Goal: Check status: Check status

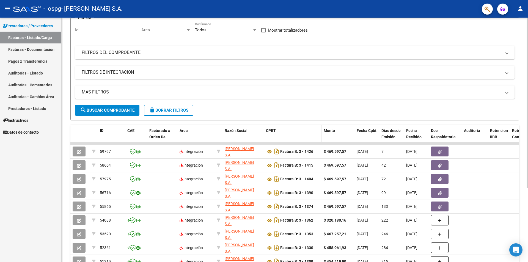
scroll to position [55, 0]
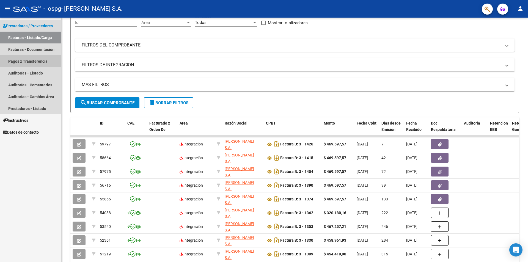
click at [37, 64] on link "Pagos x Transferencia" at bounding box center [30, 61] width 61 height 12
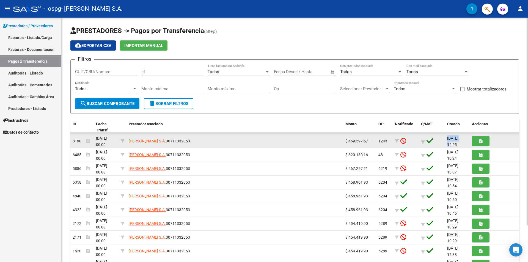
scroll to position [0, 0]
drag, startPoint x: 447, startPoint y: 139, endPoint x: 465, endPoint y: 139, distance: 17.3
click at [458, 139] on span "[DATE] 12:25" at bounding box center [452, 141] width 11 height 11
drag, startPoint x: 371, startPoint y: 140, endPoint x: 343, endPoint y: 139, distance: 28.6
click at [343, 139] on div "8190 [DATE] 00:00 [PERSON_NAME] S.A. 30711332053 $ 469.597,57 1243 [DATE] 12:25" at bounding box center [294, 141] width 449 height 14
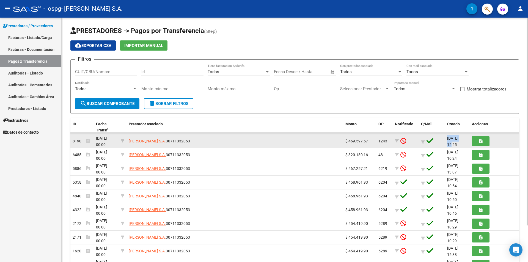
click at [339, 141] on div "[PERSON_NAME] S.A. 30711332053" at bounding box center [235, 141] width 212 height 6
click at [335, 145] on datatable-body-cell "[PERSON_NAME] S.A. 30711332053" at bounding box center [234, 140] width 217 height 13
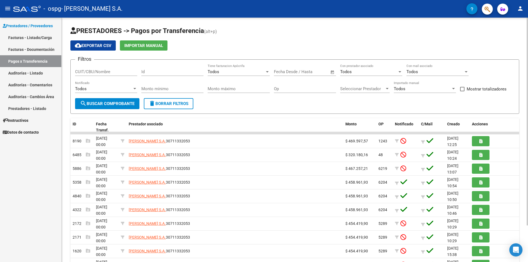
click at [496, 73] on div "Filtros CUIT/CBU/Nombre Id Todos Tiene facturacion Apócrifa Start date – End da…" at bounding box center [294, 81] width 439 height 34
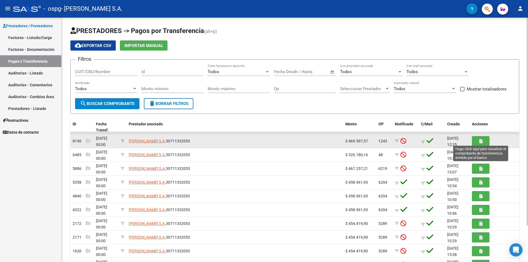
click at [480, 142] on icon "button" at bounding box center [480, 141] width 3 height 4
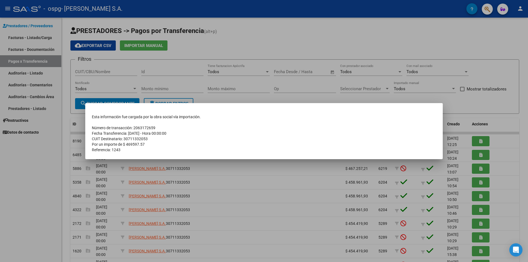
click at [191, 169] on div at bounding box center [264, 131] width 528 height 262
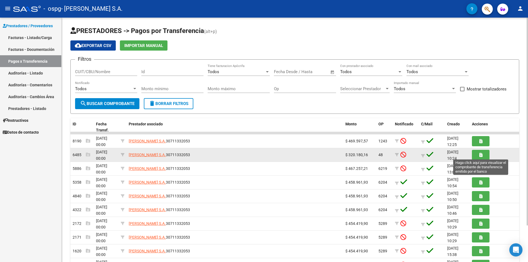
click at [483, 157] on button "button" at bounding box center [481, 155] width 18 height 10
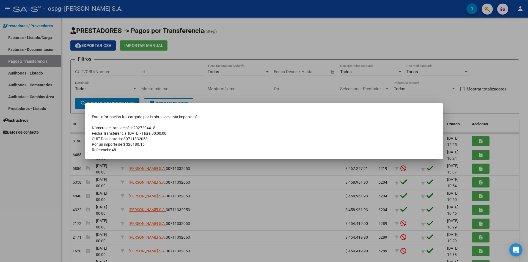
click at [481, 144] on div at bounding box center [264, 131] width 528 height 262
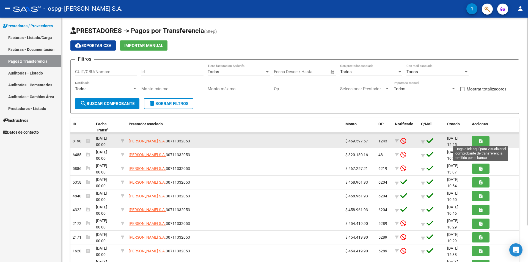
click at [481, 142] on icon "button" at bounding box center [480, 141] width 3 height 4
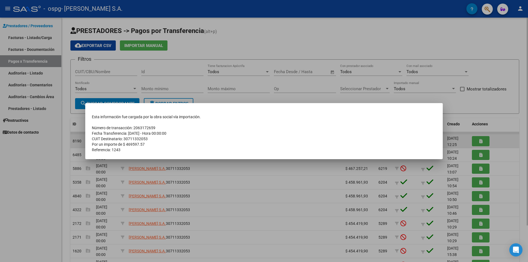
click at [481, 142] on div at bounding box center [264, 131] width 528 height 262
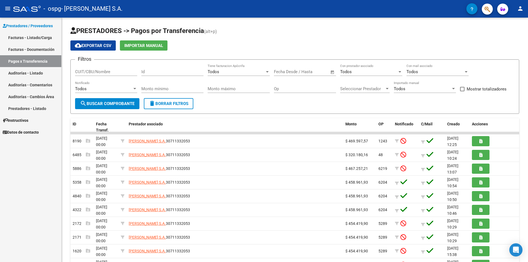
click at [38, 58] on link "Pagos x Transferencia" at bounding box center [30, 61] width 61 height 12
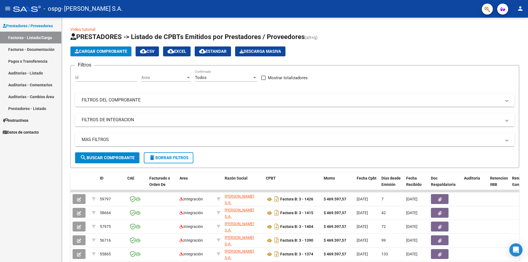
click at [40, 48] on link "Facturas - Documentación" at bounding box center [30, 49] width 61 height 12
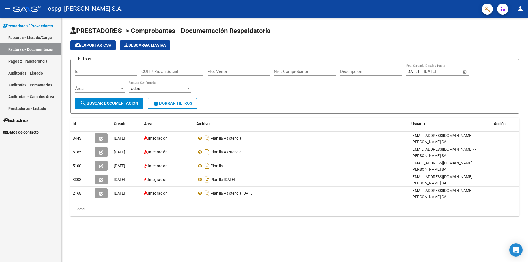
click at [38, 64] on link "Pagos x Transferencia" at bounding box center [30, 61] width 61 height 12
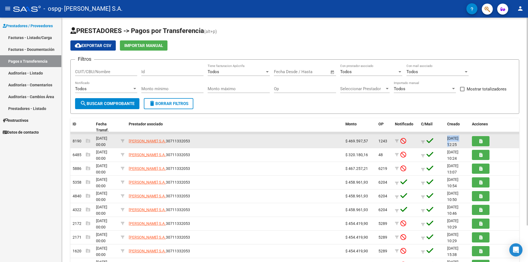
scroll to position [0, 0]
drag, startPoint x: 445, startPoint y: 140, endPoint x: 465, endPoint y: 140, distance: 19.3
click at [465, 140] on datatable-body-cell "[DATE] 12:25" at bounding box center [457, 140] width 25 height 13
click at [458, 140] on span "[DATE] 12:25" at bounding box center [452, 141] width 11 height 11
click at [485, 141] on button "button" at bounding box center [481, 141] width 18 height 10
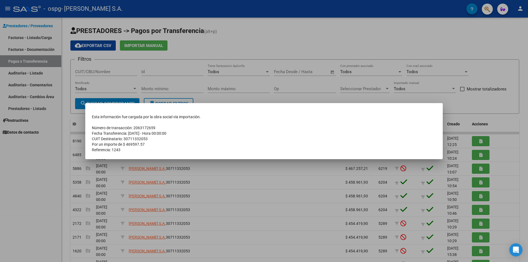
click at [150, 171] on div at bounding box center [264, 131] width 528 height 262
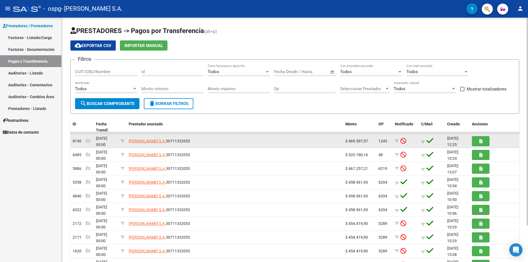
drag, startPoint x: 93, startPoint y: 137, endPoint x: 108, endPoint y: 139, distance: 14.5
click at [108, 139] on div "8190 [DATE] 00:00 [PERSON_NAME] S.A. 30711332053 $ 469.597,57 1243 [DATE] 12:25" at bounding box center [294, 141] width 449 height 14
click at [107, 139] on span "[DATE] 00:00" at bounding box center [101, 141] width 11 height 11
drag, startPoint x: 100, startPoint y: 138, endPoint x: 111, endPoint y: 140, distance: 11.4
click at [111, 140] on datatable-body-cell "[DATE] 00:00" at bounding box center [106, 140] width 25 height 13
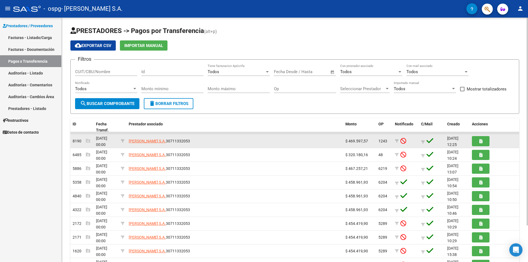
click at [107, 140] on span "[DATE] 00:00" at bounding box center [101, 141] width 11 height 11
